Goal: Check status: Check status

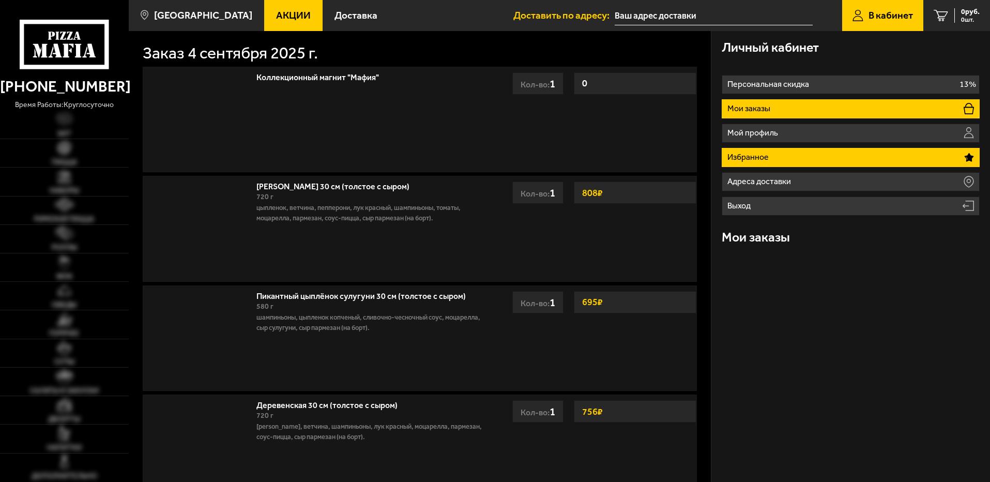
type input "[GEOGRAPHIC_DATA], [GEOGRAPHIC_DATA], территория [GEOGRAPHIC_DATA], 1В"
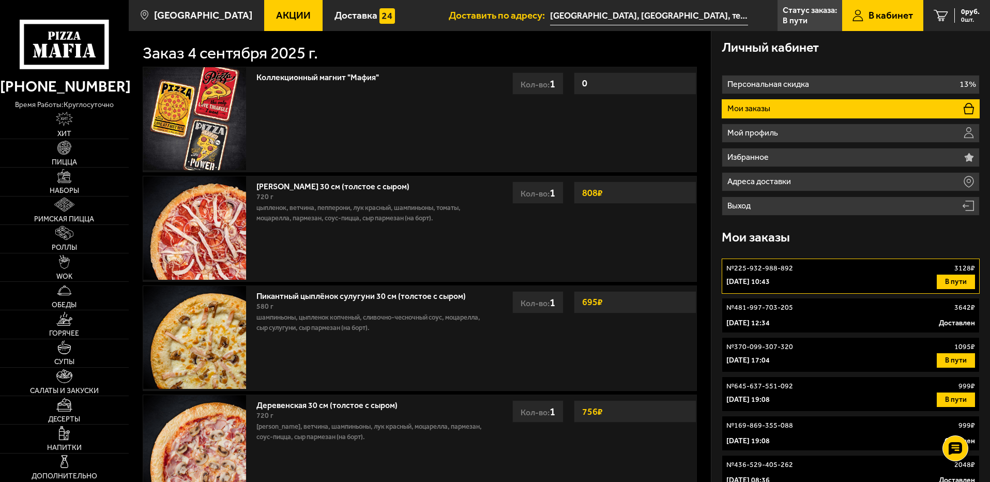
click at [959, 283] on button "В пути" at bounding box center [956, 281] width 38 height 14
click at [831, 274] on link "№ 225-932-988-892 3128 ₽ [DATE] 10:43 В пути" at bounding box center [851, 275] width 258 height 35
click at [800, 274] on div "[DATE] 10:43 В пути" at bounding box center [850, 281] width 249 height 14
click at [801, 20] on p "В пути" at bounding box center [795, 21] width 25 height 8
